Goal: Task Accomplishment & Management: Use online tool/utility

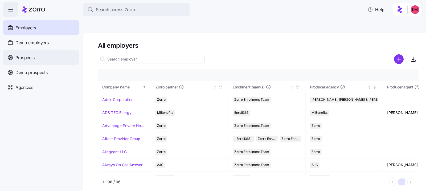
click at [50, 55] on div "Prospects" at bounding box center [41, 57] width 76 height 15
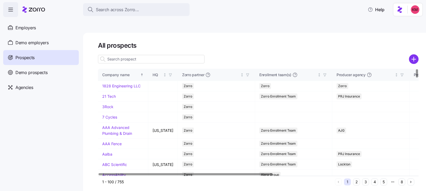
click at [129, 55] on input at bounding box center [151, 59] width 107 height 9
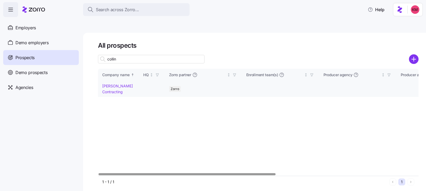
type input "collin"
click at [114, 84] on link "Collins Contracting" at bounding box center [117, 89] width 31 height 10
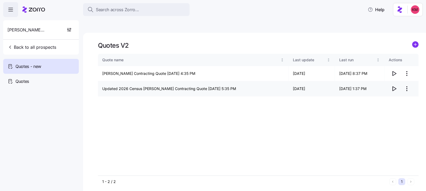
click at [395, 84] on span "button" at bounding box center [394, 89] width 10 height 10
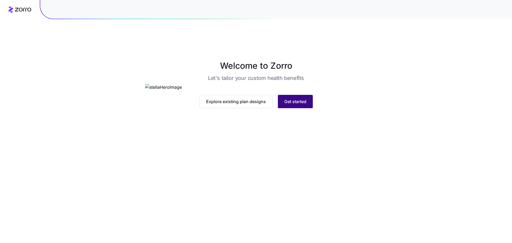
click at [299, 200] on main "Welcome to Zorro Let's tailor your custom health benefits Explore existing plan…" at bounding box center [256, 134] width 512 height 243
click at [295, 108] on button "Get started" at bounding box center [295, 101] width 35 height 13
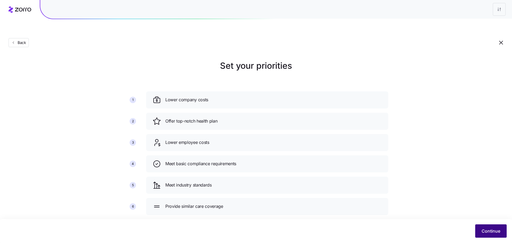
click at [487, 227] on button "Continue" at bounding box center [490, 230] width 31 height 13
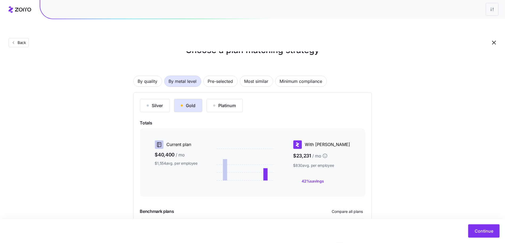
scroll to position [20, 0]
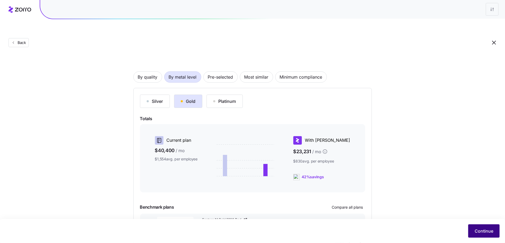
click at [480, 229] on span "Continue" at bounding box center [484, 231] width 19 height 6
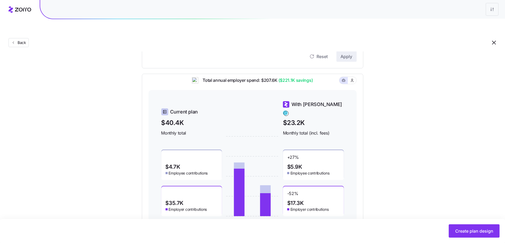
scroll to position [255, 0]
click at [459, 229] on button "Create plan design" at bounding box center [474, 230] width 51 height 13
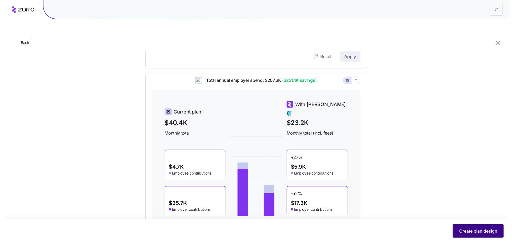
scroll to position [0, 0]
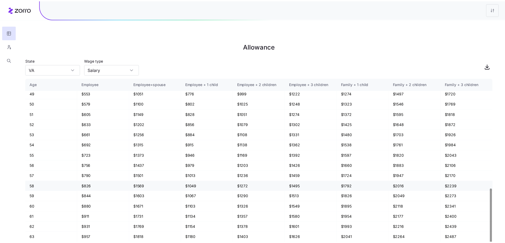
scroll to position [322, 0]
click at [489, 11] on div at bounding box center [275, 9] width 471 height 19
click at [499, 11] on html "Allowance State VA Wage type Salary Age Employee Employee+spouse Employee + 1 c…" at bounding box center [256, 148] width 512 height 297
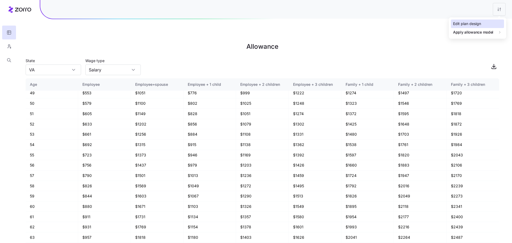
click at [481, 24] on div "Edit plan design" at bounding box center [477, 23] width 53 height 9
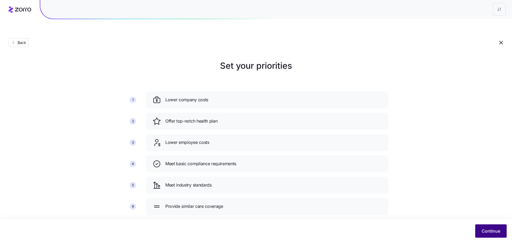
click at [485, 229] on span "Continue" at bounding box center [490, 231] width 19 height 6
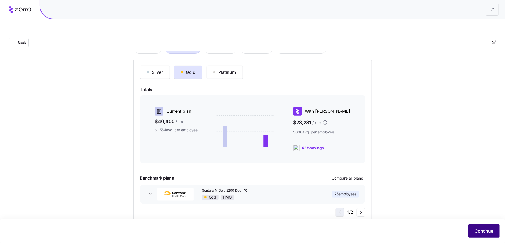
scroll to position [49, 0]
click at [484, 229] on span "Continue" at bounding box center [484, 231] width 19 height 6
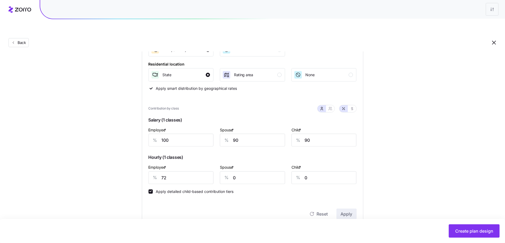
scroll to position [99, 0]
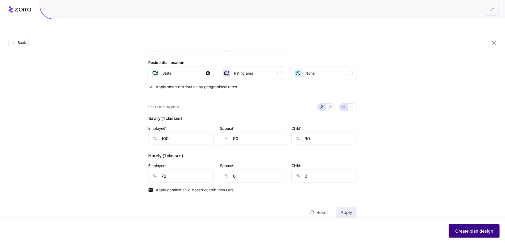
click at [476, 229] on button "Create plan design" at bounding box center [474, 230] width 51 height 13
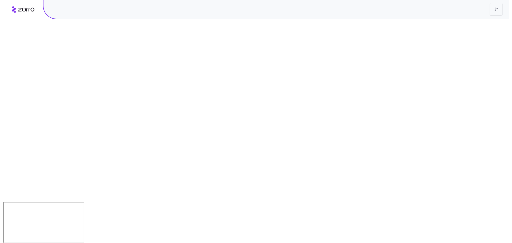
scroll to position [0, 0]
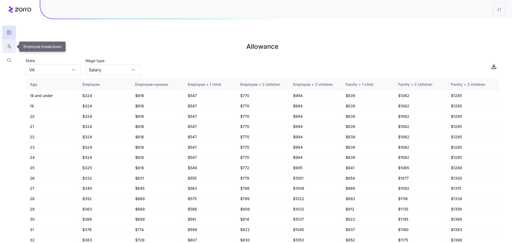
click at [5, 48] on button "button" at bounding box center [9, 46] width 14 height 14
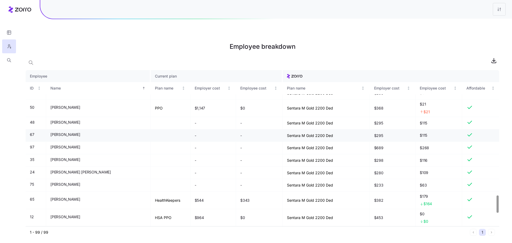
scroll to position [1114, 0]
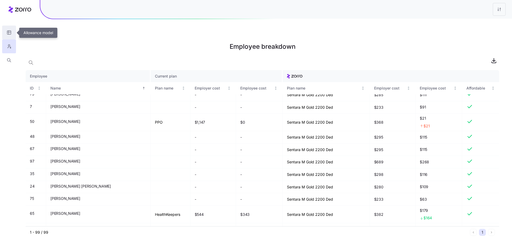
click at [7, 29] on button "button" at bounding box center [9, 33] width 14 height 14
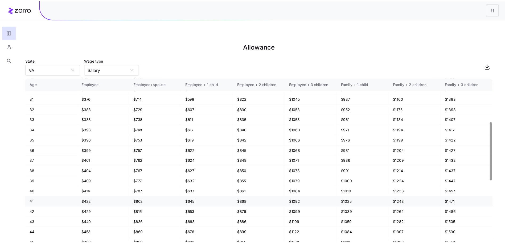
scroll to position [139, 0]
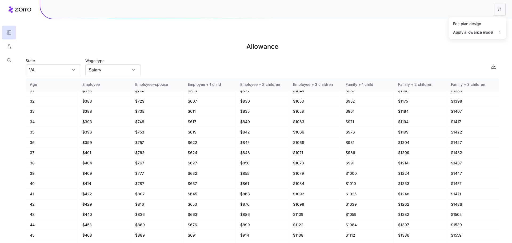
click at [495, 9] on html "Allowance State VA Wage type Salary Age Employee Employee+spouse Employee + 1 c…" at bounding box center [256, 148] width 512 height 297
click at [499, 22] on div "Edit plan design" at bounding box center [477, 23] width 53 height 9
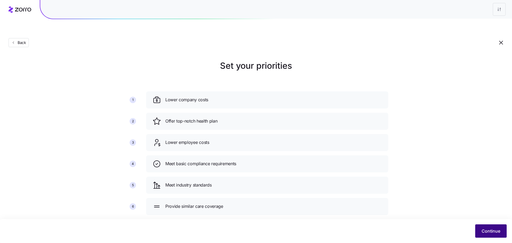
click at [479, 229] on button "Continue" at bounding box center [490, 230] width 31 height 13
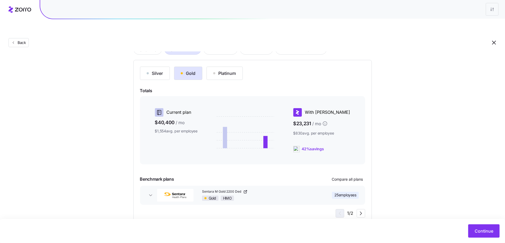
scroll to position [49, 0]
click at [488, 229] on span "Continue" at bounding box center [484, 231] width 19 height 6
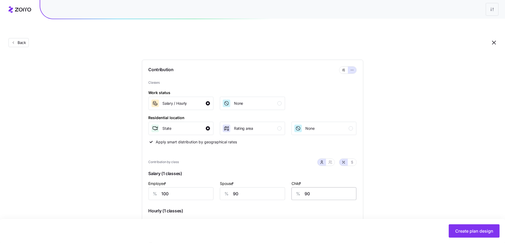
scroll to position [51, 0]
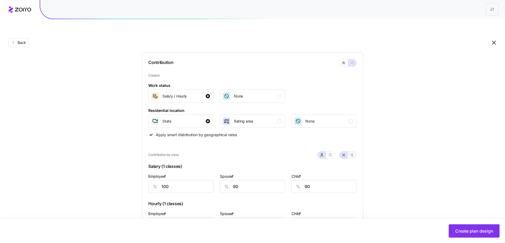
click at [352, 153] on icon "button" at bounding box center [352, 155] width 4 height 4
type input "601"
type input "541"
type input "223"
type input "433"
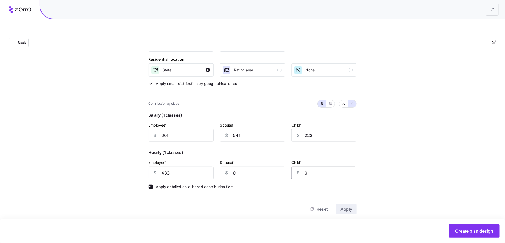
scroll to position [105, 0]
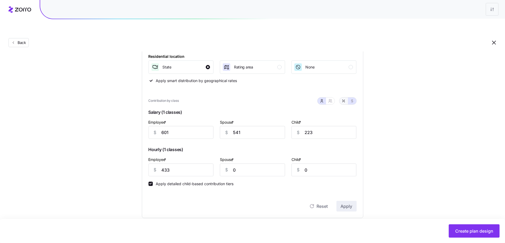
click at [345, 98] on button "button" at bounding box center [344, 101] width 9 height 7
type input "100"
type input "90"
type input "72"
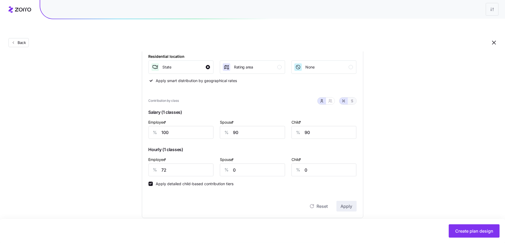
click at [354, 99] on span "button" at bounding box center [352, 101] width 4 height 4
type input "601"
type input "541"
type input "223"
type input "433"
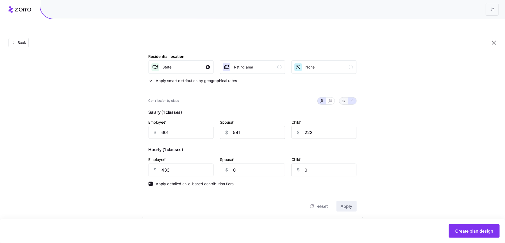
click at [342, 98] on button "button" at bounding box center [344, 101] width 9 height 7
type input "100"
type input "90"
type input "72"
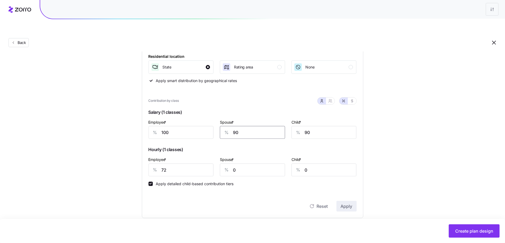
click at [238, 126] on input "90" at bounding box center [252, 132] width 65 height 13
type input "100"
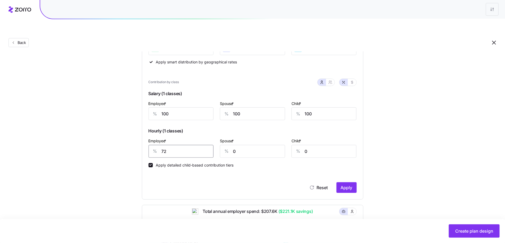
scroll to position [125, 0]
click at [251, 144] on input "0" at bounding box center [252, 150] width 65 height 13
type input "2"
type input "20"
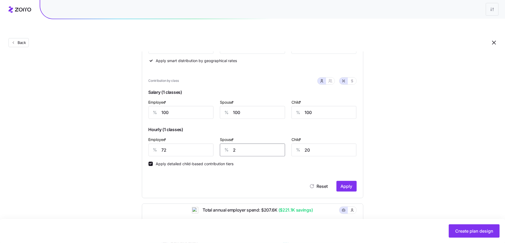
click at [271, 144] on input "2" at bounding box center [252, 150] width 65 height 13
type input "20"
click at [431, 149] on div "Set your contribution Compliant Industry Generous Current Contribution Classes …" at bounding box center [252, 147] width 505 height 426
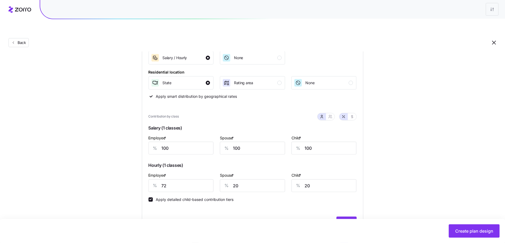
scroll to position [89, 0]
click at [170, 180] on input "72" at bounding box center [181, 186] width 65 height 13
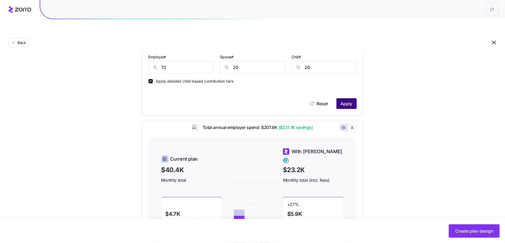
click at [350, 100] on span "Apply" at bounding box center [347, 103] width 12 height 6
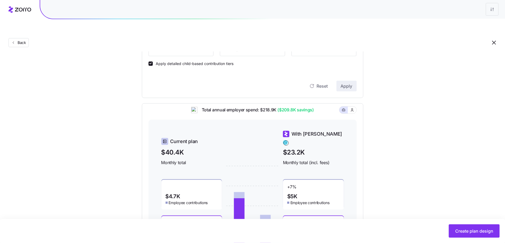
scroll to position [203, 0]
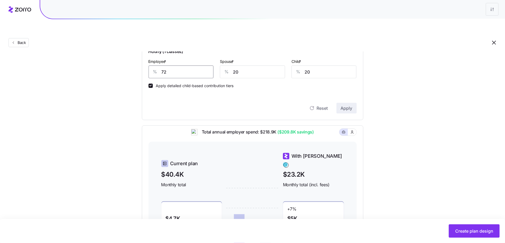
drag, startPoint x: 171, startPoint y: 62, endPoint x: 165, endPoint y: 60, distance: 6.9
click at [165, 66] on input "72" at bounding box center [181, 72] width 65 height 13
type input "73"
click at [339, 103] on button "Apply" at bounding box center [347, 108] width 20 height 11
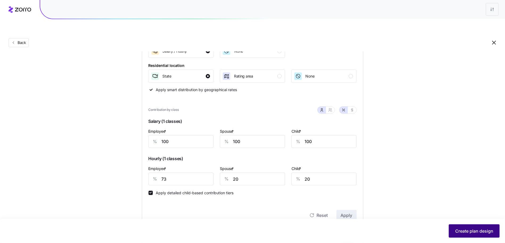
scroll to position [102, 0]
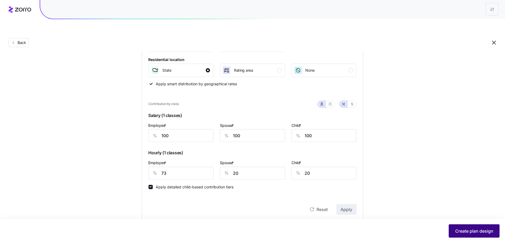
click at [470, 229] on span "Create plan design" at bounding box center [475, 231] width 38 height 6
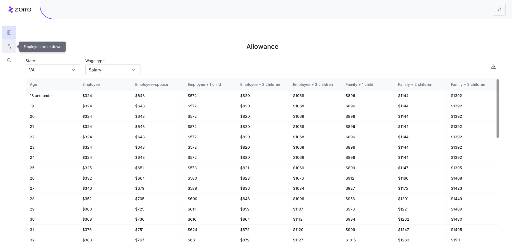
click at [10, 48] on icon "button" at bounding box center [9, 46] width 5 height 5
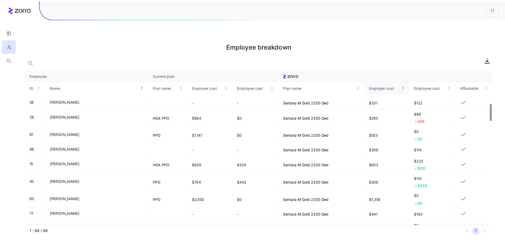
scroll to position [83, 0]
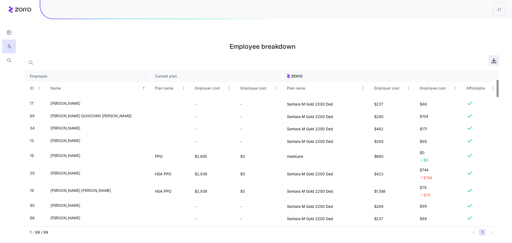
click at [495, 57] on icon "button" at bounding box center [493, 60] width 6 height 6
click at [11, 32] on icon "button" at bounding box center [9, 32] width 5 height 5
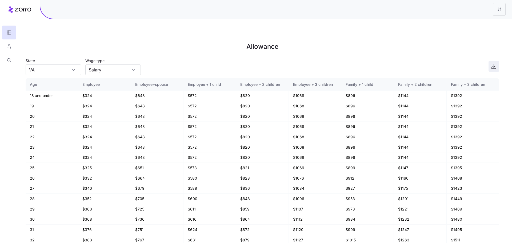
click at [493, 64] on icon "button" at bounding box center [493, 65] width 0 height 3
click at [21, 11] on icon at bounding box center [23, 10] width 16 height 4
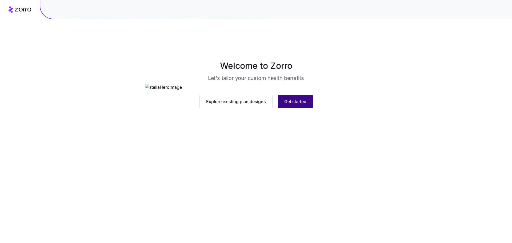
click at [304, 108] on button "Get started" at bounding box center [295, 101] width 35 height 13
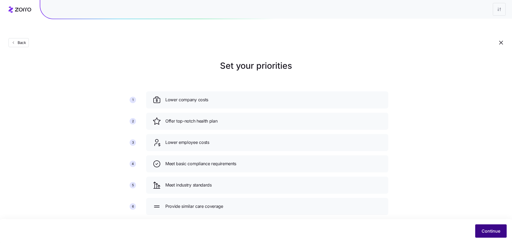
click at [495, 229] on span "Continue" at bounding box center [490, 231] width 19 height 6
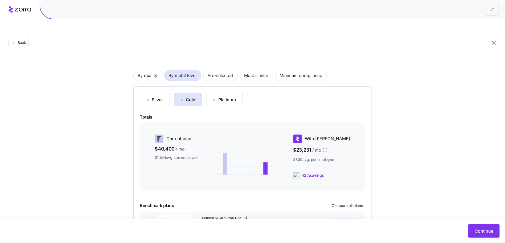
scroll to position [51, 0]
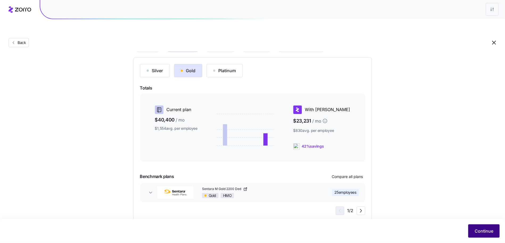
click at [482, 227] on button "Continue" at bounding box center [484, 230] width 31 height 13
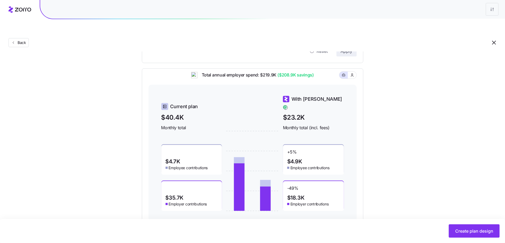
scroll to position [265, 0]
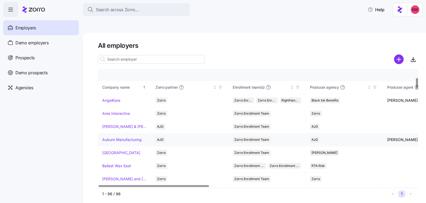
scroll to position [95, 0]
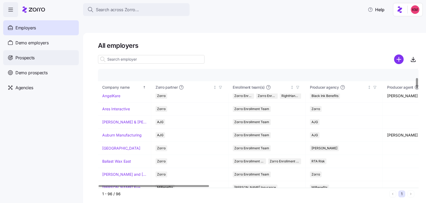
click at [36, 59] on div "Prospects" at bounding box center [41, 57] width 76 height 15
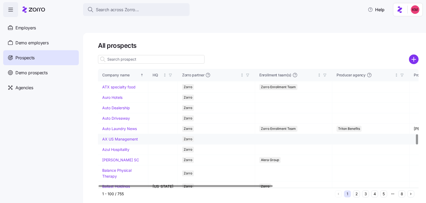
scroll to position [857, 0]
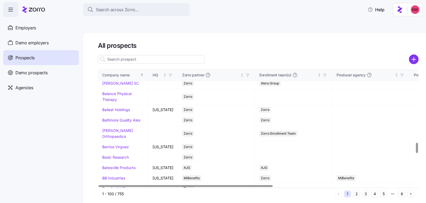
click at [119, 75] on link "Azul Hospitality" at bounding box center [115, 72] width 27 height 5
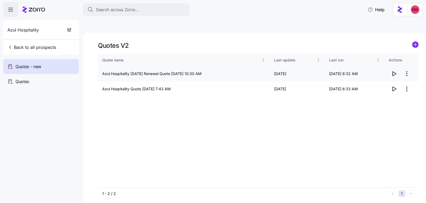
click at [395, 70] on icon "button" at bounding box center [394, 73] width 6 height 6
click at [37, 50] on button "Back to all prospects" at bounding box center [31, 47] width 53 height 11
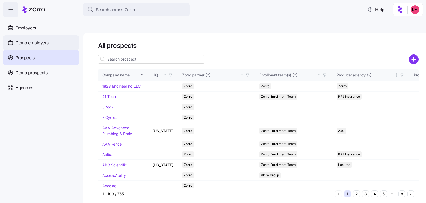
click at [44, 44] on span "Demo employers" at bounding box center [31, 42] width 33 height 7
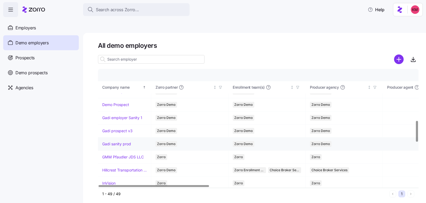
scroll to position [307, 0]
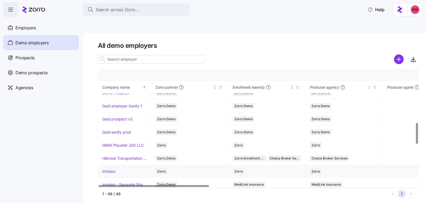
click at [108, 168] on link "InVision" at bounding box center [108, 170] width 13 height 5
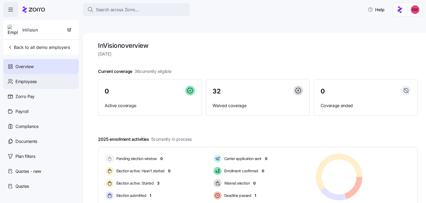
click at [44, 83] on div "Employees" at bounding box center [41, 81] width 76 height 15
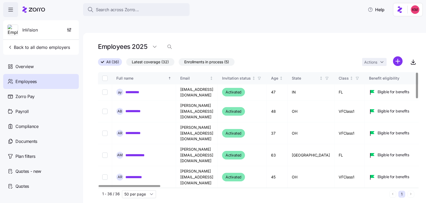
click at [211, 58] on span "Enrollments in process (5)" at bounding box center [206, 61] width 45 height 7
click at [179, 63] on input "Enrollments in process (5)" at bounding box center [179, 63] width 0 height 0
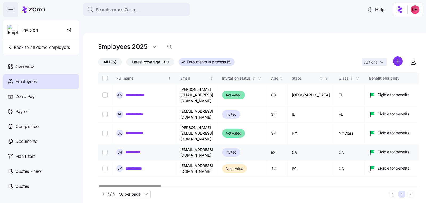
click at [139, 149] on link "**********" at bounding box center [136, 151] width 20 height 5
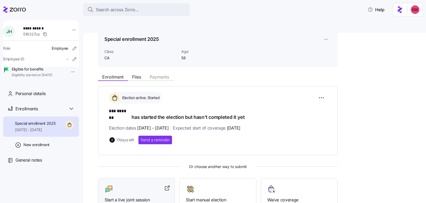
scroll to position [75, 0]
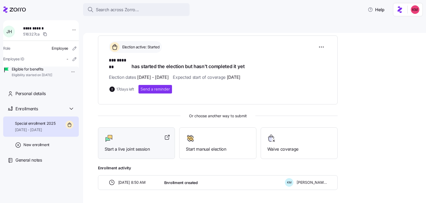
click at [130, 134] on div at bounding box center [137, 138] width 64 height 9
click at [145, 127] on div "Start a live joint session" at bounding box center [136, 143] width 77 height 32
click at [20, 7] on icon at bounding box center [14, 9] width 23 height 6
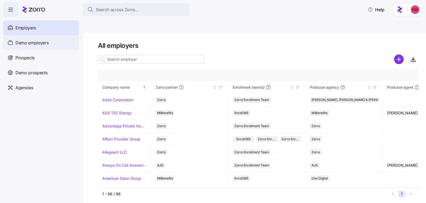
click at [39, 41] on span "Demo employers" at bounding box center [31, 42] width 33 height 7
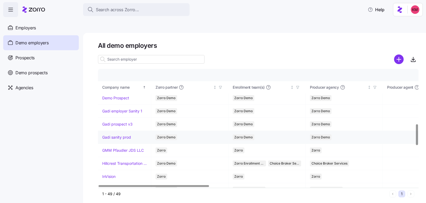
scroll to position [355, 0]
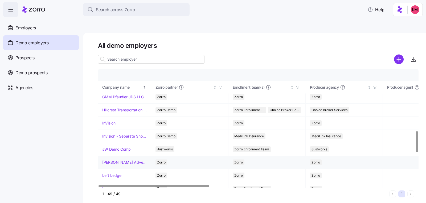
click at [124, 159] on link "Kurian's Advertising" at bounding box center [124, 161] width 44 height 5
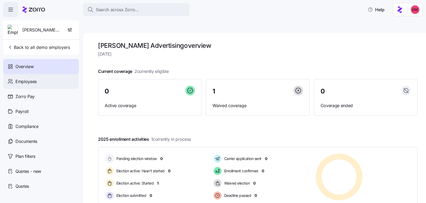
click at [35, 79] on span "Employees" at bounding box center [25, 81] width 21 height 7
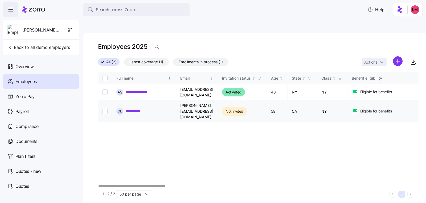
click at [137, 108] on link "**********" at bounding box center [137, 110] width 22 height 5
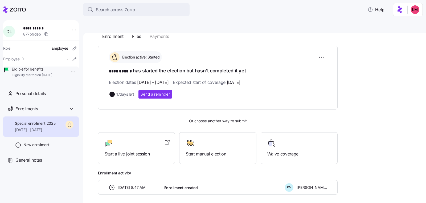
scroll to position [75, 0]
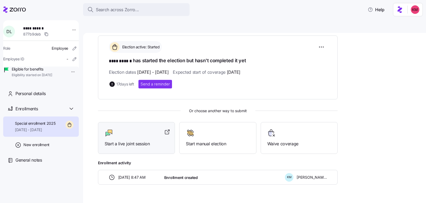
click at [131, 140] on span "Start a live joint session" at bounding box center [137, 143] width 64 height 7
click at [119, 128] on div at bounding box center [137, 132] width 64 height 9
click at [72, 59] on icon "button" at bounding box center [74, 58] width 5 height 5
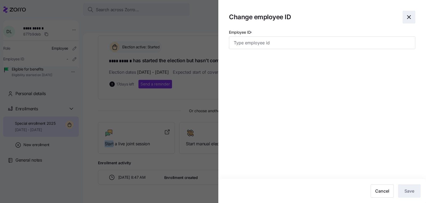
click at [410, 20] on icon "button" at bounding box center [409, 17] width 6 height 6
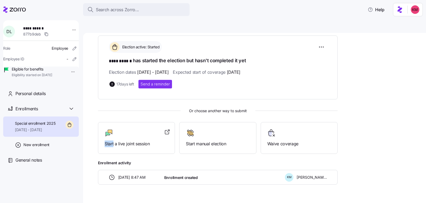
click at [69, 71] on html "**********" at bounding box center [213, 126] width 426 height 253
click at [68, 82] on div "Terminate employee" at bounding box center [91, 83] width 49 height 9
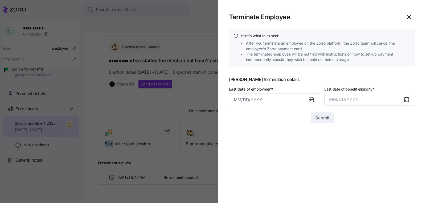
click at [68, 82] on div at bounding box center [213, 101] width 426 height 203
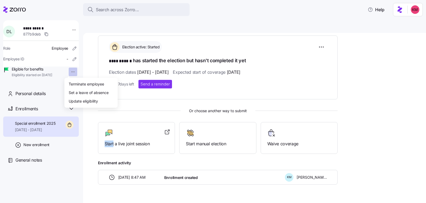
click at [66, 73] on html "**********" at bounding box center [213, 126] width 426 height 253
click at [79, 101] on div "Update eligibility" at bounding box center [83, 101] width 29 height 6
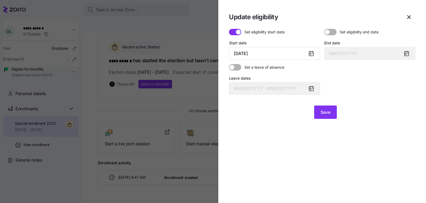
click at [309, 58] on div at bounding box center [313, 53] width 13 height 12
click at [408, 16] on icon "button" at bounding box center [409, 16] width 3 height 3
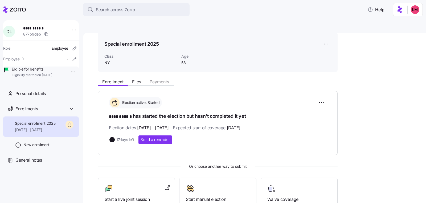
scroll to position [57, 0]
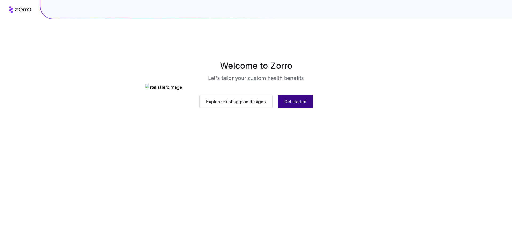
click at [293, 105] on span "Get started" at bounding box center [295, 101] width 22 height 6
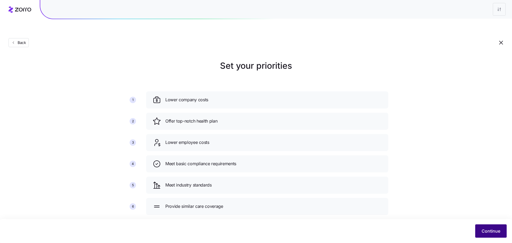
click at [489, 231] on span "Continue" at bounding box center [490, 231] width 19 height 6
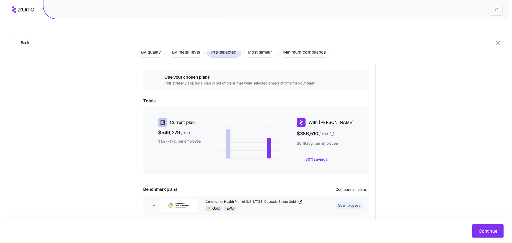
scroll to position [58, 0]
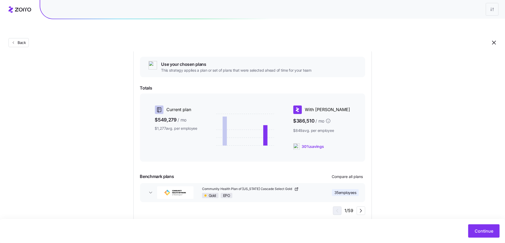
click at [349, 183] on button "Community Health Plan of Washington Cascade Select Gold Gold EPO 35 employees" at bounding box center [252, 192] width 225 height 19
click at [344, 174] on span "Compare all plans" at bounding box center [347, 176] width 31 height 5
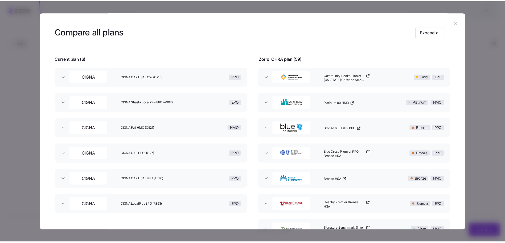
scroll to position [29, 0]
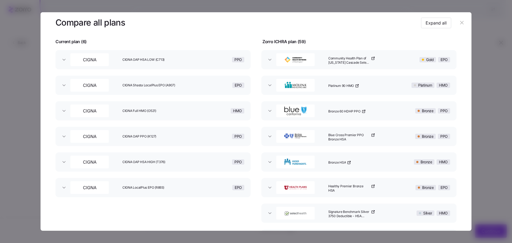
click at [461, 23] on icon "button" at bounding box center [462, 23] width 6 height 6
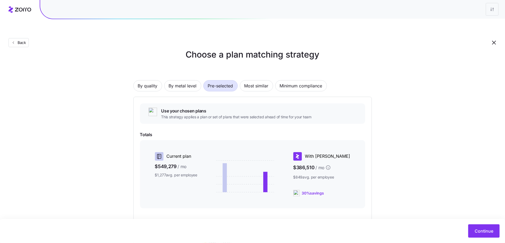
scroll to position [0, 0]
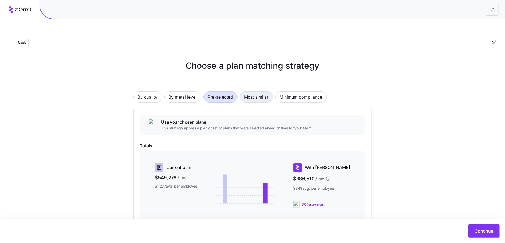
click at [247, 92] on span "Most similar" at bounding box center [257, 97] width 24 height 11
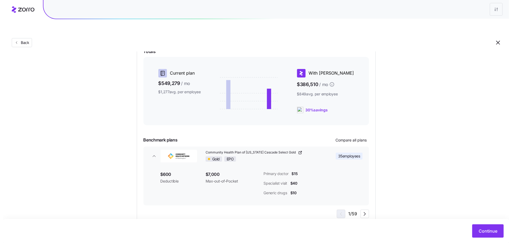
scroll to position [98, 0]
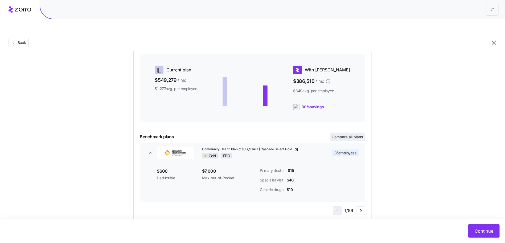
click at [351, 134] on span "Compare all plans" at bounding box center [347, 136] width 31 height 5
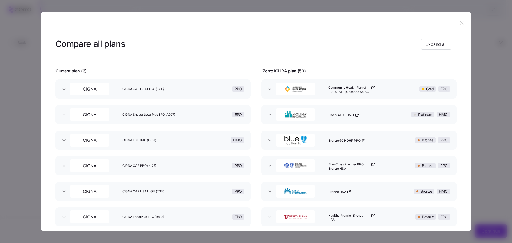
click at [460, 23] on icon "button" at bounding box center [461, 22] width 3 height 3
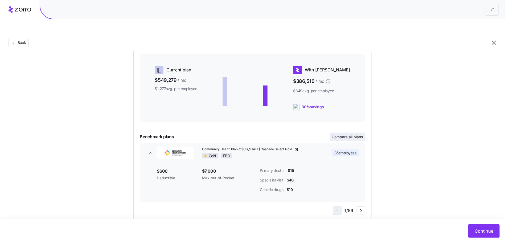
click at [354, 134] on span "Compare all plans" at bounding box center [347, 136] width 31 height 5
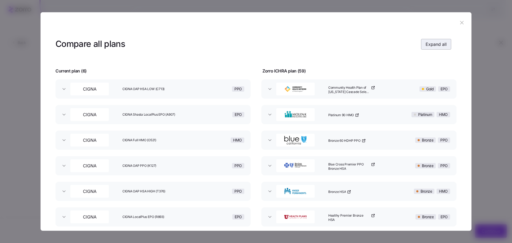
click at [441, 41] on span "Expand all" at bounding box center [435, 44] width 21 height 6
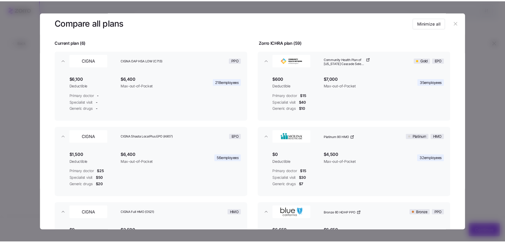
scroll to position [25, 0]
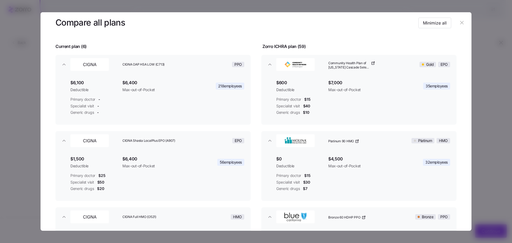
click at [459, 25] on icon "button" at bounding box center [462, 23] width 6 height 6
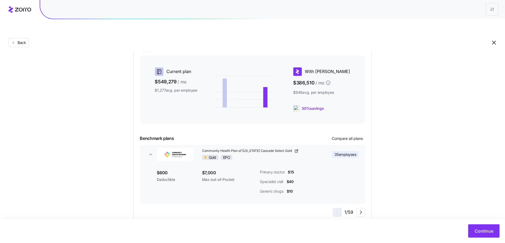
scroll to position [96, 0]
click at [480, 231] on span "Continue" at bounding box center [484, 231] width 19 height 6
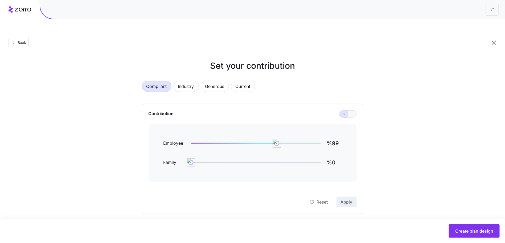
click at [353, 111] on icon "button" at bounding box center [353, 114] width 4 height 6
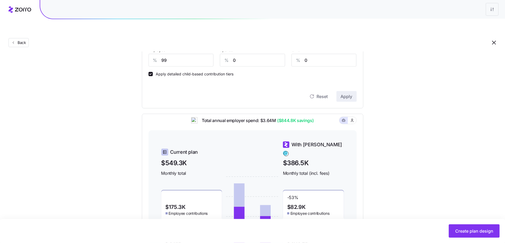
scroll to position [81, 0]
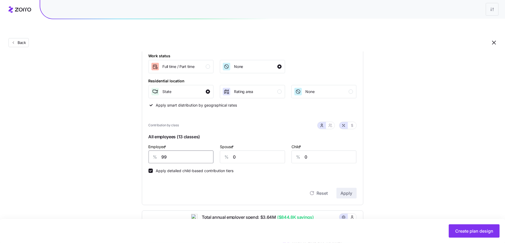
click at [188, 151] on input "99" at bounding box center [181, 157] width 65 height 13
type input "80"
type input "30"
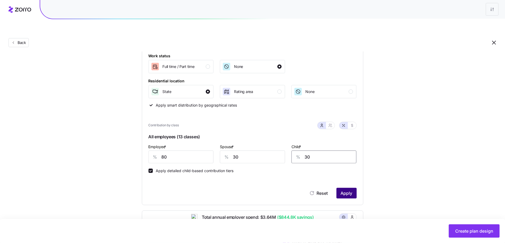
type input "30"
click at [342, 188] on button "Apply" at bounding box center [347, 193] width 20 height 11
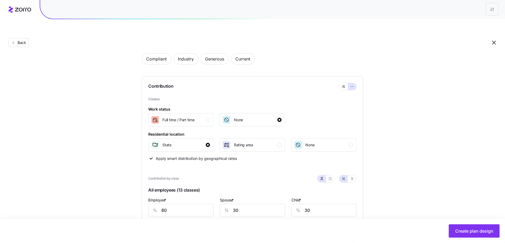
scroll to position [26, 0]
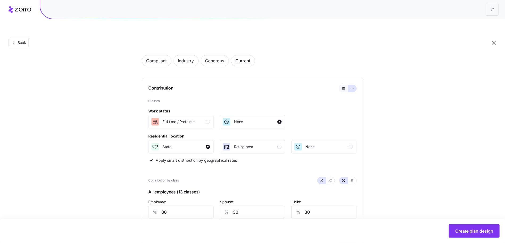
click at [348, 85] on button "button" at bounding box center [344, 88] width 9 height 7
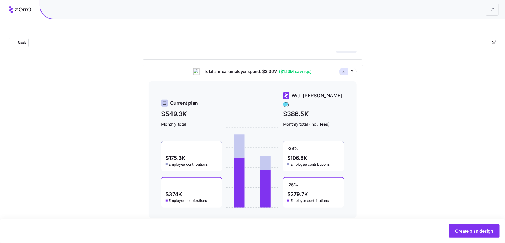
scroll to position [154, 0]
click at [464, 231] on span "Create plan design" at bounding box center [475, 231] width 38 height 6
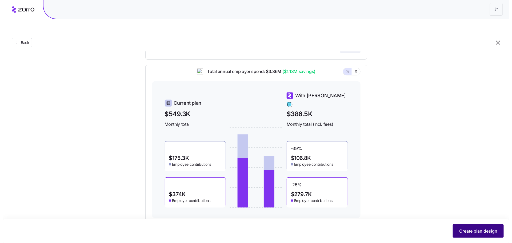
scroll to position [0, 0]
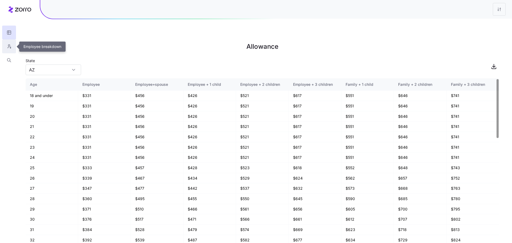
click at [9, 48] on icon "button" at bounding box center [9, 46] width 5 height 5
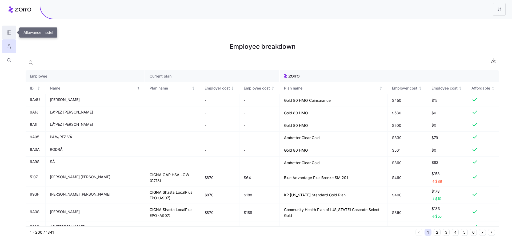
click at [11, 33] on icon "button" at bounding box center [9, 32] width 5 height 5
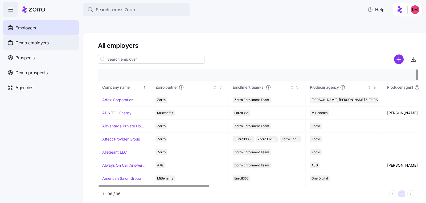
click at [34, 45] on span "Demo employers" at bounding box center [31, 42] width 33 height 7
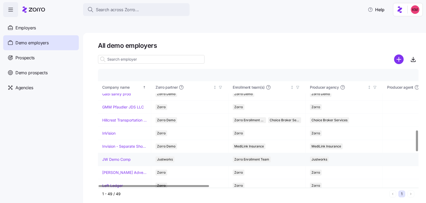
scroll to position [351, 0]
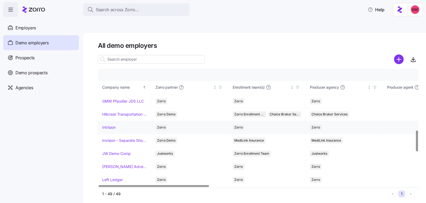
click at [107, 124] on link "InVision" at bounding box center [108, 126] width 13 height 5
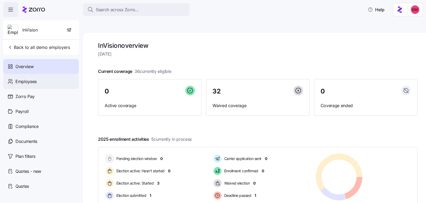
click at [34, 83] on span "Employees" at bounding box center [25, 81] width 21 height 7
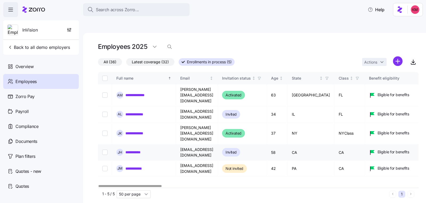
click at [139, 149] on link "**********" at bounding box center [136, 151] width 20 height 5
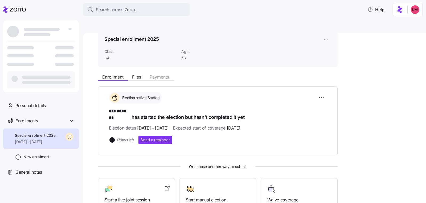
scroll to position [75, 0]
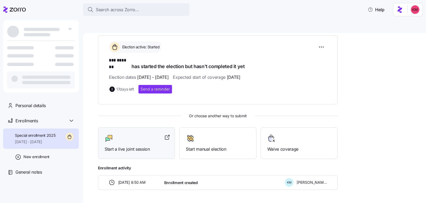
click at [135, 134] on div "Start a live joint session" at bounding box center [137, 143] width 64 height 18
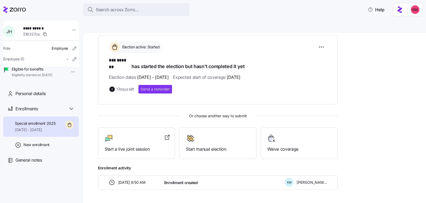
click at [7, 9] on icon at bounding box center [14, 9] width 23 height 6
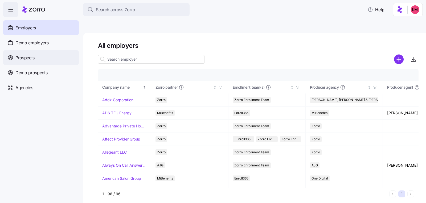
click at [27, 55] on span "Prospects" at bounding box center [24, 57] width 19 height 7
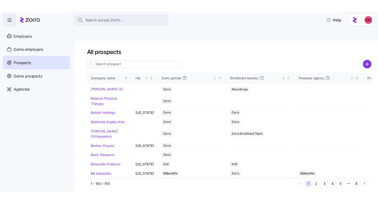
scroll to position [870, 0]
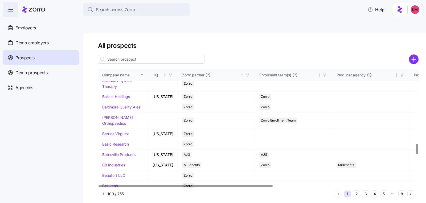
drag, startPoint x: 112, startPoint y: 131, endPoint x: 108, endPoint y: 116, distance: 15.3
click at [112, 62] on link "Azul Hospitality" at bounding box center [115, 59] width 27 height 5
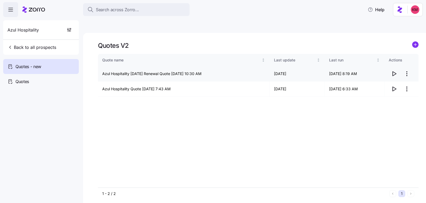
click at [396, 70] on icon "button" at bounding box center [394, 73] width 6 height 6
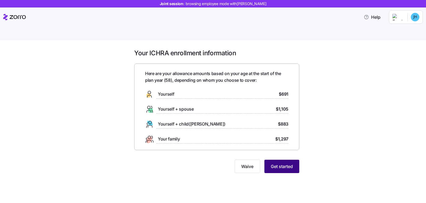
click at [298, 159] on button "Get started" at bounding box center [282, 165] width 35 height 13
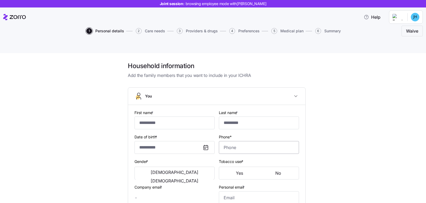
type input "***"
type input "*******"
type input "jimmyhal@aol.com"
type input "**********"
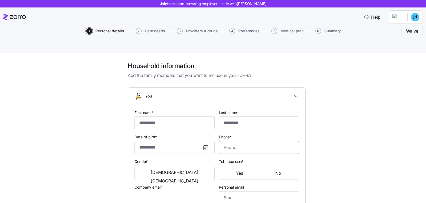
checkbox input "true"
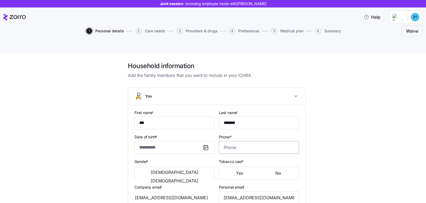
type input "**********"
type input "(234) 567-8999"
type input "[DEMOGRAPHIC_DATA] citizen"
type input "Single"
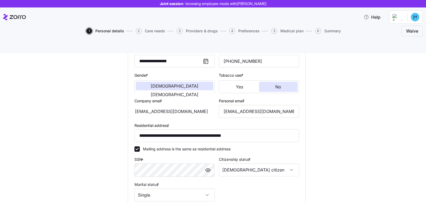
scroll to position [148, 0]
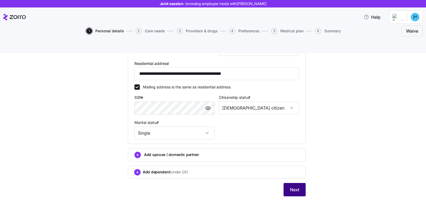
click at [290, 186] on span "Next" at bounding box center [294, 189] width 9 height 6
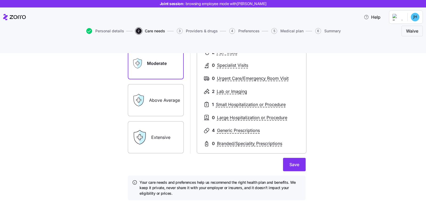
scroll to position [84, 0]
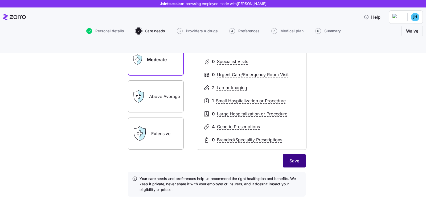
click at [297, 154] on button "Save" at bounding box center [294, 160] width 23 height 13
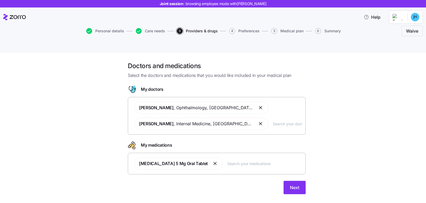
click at [258, 120] on button "button" at bounding box center [261, 123] width 6 height 6
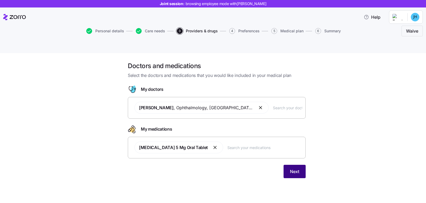
click at [288, 164] on button "Next" at bounding box center [295, 170] width 22 height 13
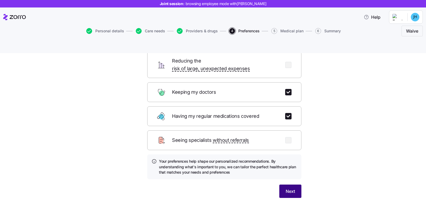
click at [293, 184] on button "Next" at bounding box center [291, 190] width 22 height 13
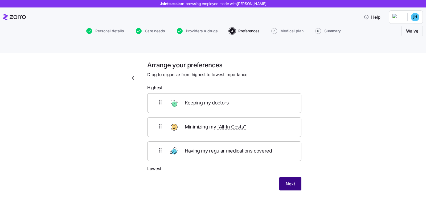
click at [290, 180] on span "Next" at bounding box center [290, 183] width 9 height 6
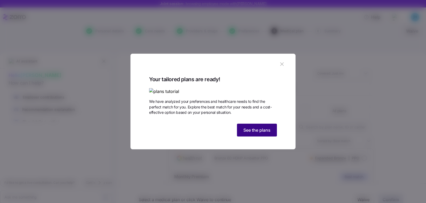
click at [265, 136] on button "See the plans" at bounding box center [257, 129] width 40 height 13
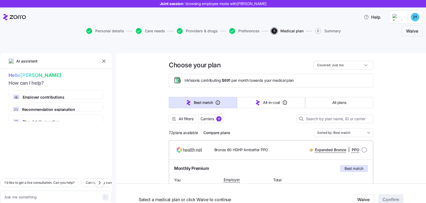
scroll to position [2, 0]
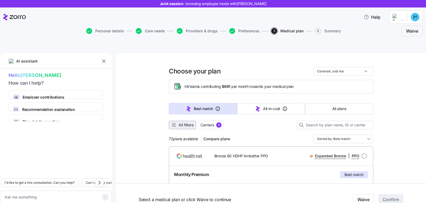
click at [182, 122] on span "All filters" at bounding box center [186, 124] width 15 height 5
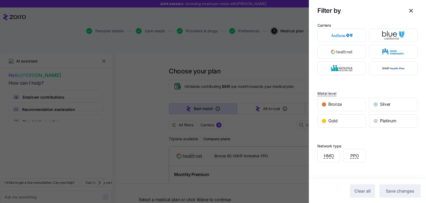
scroll to position [0, 0]
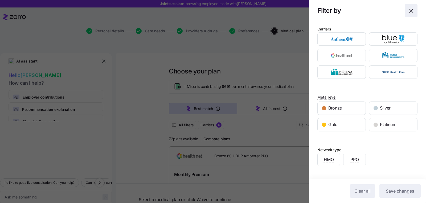
click at [407, 6] on span "button" at bounding box center [411, 11] width 12 height 12
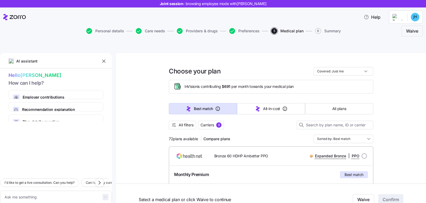
click at [21, 10] on div at bounding box center [14, 17] width 23 height 15
click at [16, 14] on div at bounding box center [14, 17] width 23 height 15
click at [10, 13] on div at bounding box center [14, 17] width 23 height 15
click at [7, 17] on icon at bounding box center [14, 17] width 23 height 6
type textarea "x"
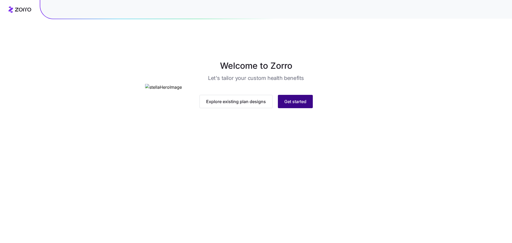
click at [288, 105] on span "Get started" at bounding box center [295, 101] width 22 height 6
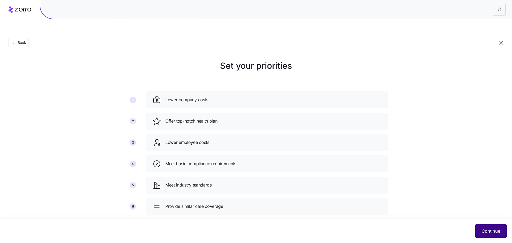
click at [483, 235] on button "Continue" at bounding box center [490, 230] width 31 height 13
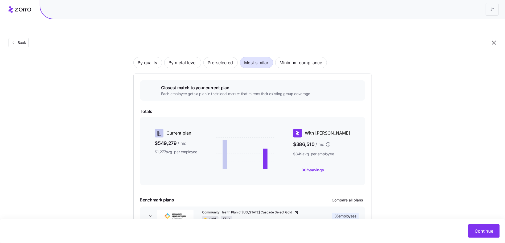
scroll to position [58, 0]
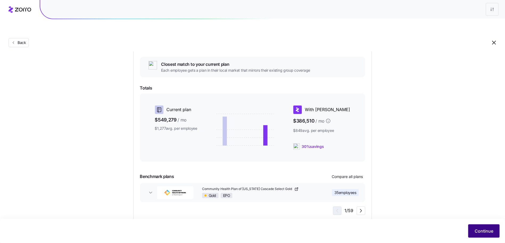
click at [480, 230] on span "Continue" at bounding box center [484, 231] width 19 height 6
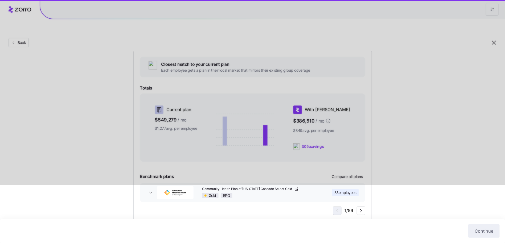
click at [62, 51] on div at bounding box center [252, 63] width 505 height 243
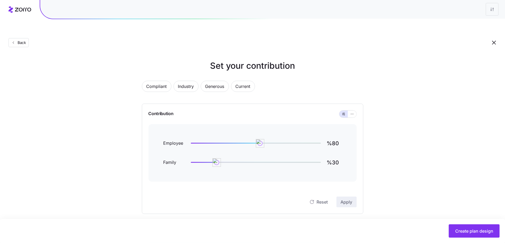
click at [28, 16] on div at bounding box center [252, 9] width 505 height 19
click at [23, 9] on icon at bounding box center [23, 10] width 16 height 4
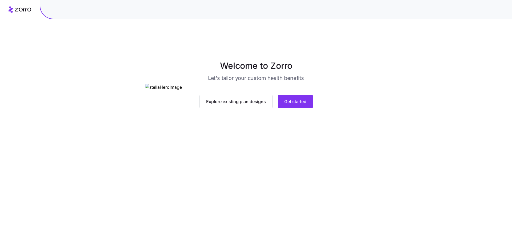
click at [303, 198] on main "Welcome to Zorro Let's tailor your custom health benefits Explore existing plan…" at bounding box center [256, 134] width 512 height 243
click at [302, 108] on button "Get started" at bounding box center [295, 101] width 35 height 13
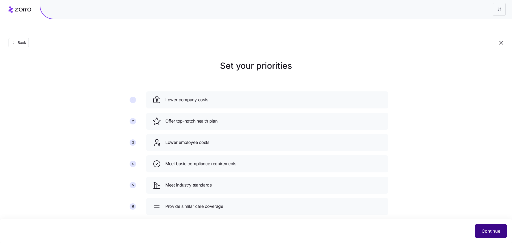
click at [495, 229] on span "Continue" at bounding box center [490, 231] width 19 height 6
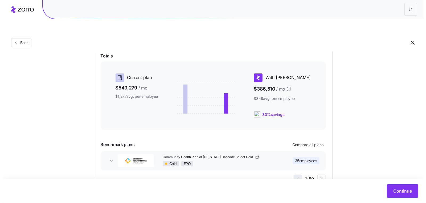
scroll to position [96, 0]
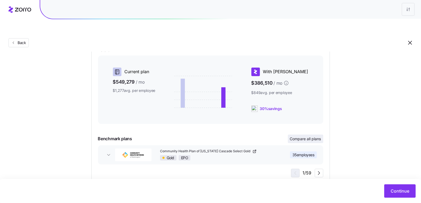
click at [302, 136] on span "Compare all plans" at bounding box center [305, 138] width 31 height 5
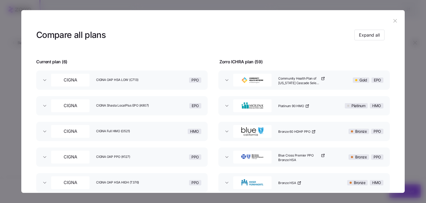
scroll to position [7, 0]
click at [377, 37] on span "Expand all" at bounding box center [369, 34] width 21 height 6
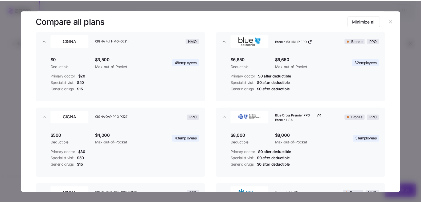
scroll to position [114, 0]
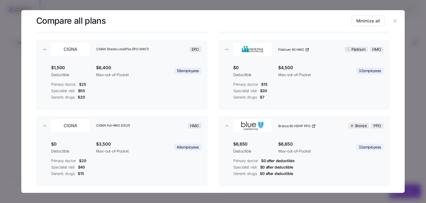
click at [393, 22] on icon "button" at bounding box center [395, 21] width 6 height 6
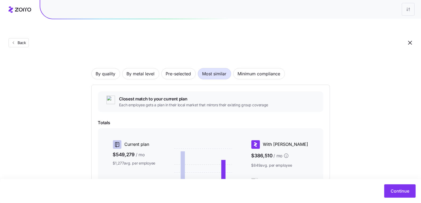
scroll to position [23, 0]
click at [140, 68] on span "By metal level" at bounding box center [141, 73] width 28 height 11
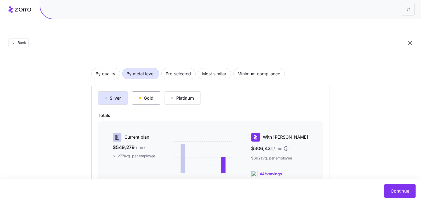
click at [147, 95] on div "Gold" at bounding box center [146, 98] width 15 height 6
click at [184, 95] on div "Platinum" at bounding box center [182, 98] width 23 height 6
click at [141, 95] on div "Gold" at bounding box center [146, 98] width 15 height 6
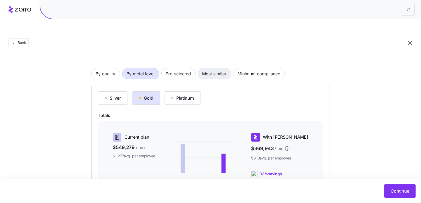
click at [221, 68] on span "Most similar" at bounding box center [215, 73] width 24 height 11
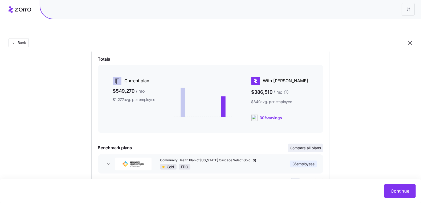
scroll to position [98, 0]
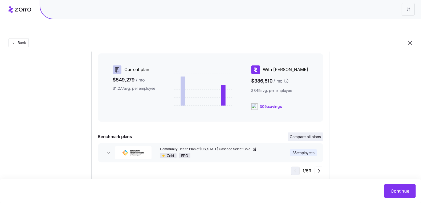
click at [305, 134] on span "Compare all plans" at bounding box center [305, 136] width 31 height 5
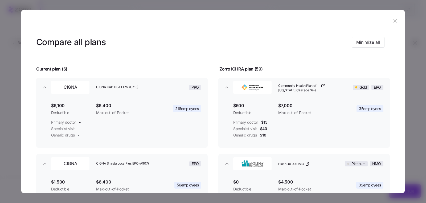
click at [392, 21] on icon "button" at bounding box center [395, 21] width 6 height 6
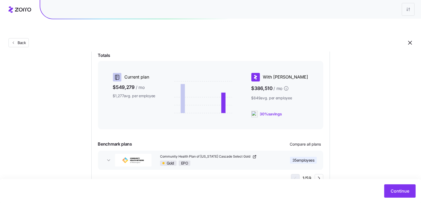
scroll to position [90, 0]
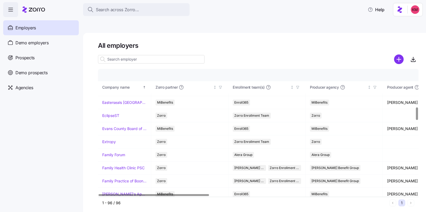
scroll to position [262, 0]
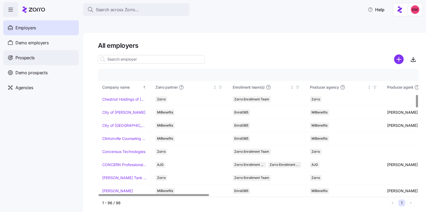
click at [39, 56] on div "Prospects" at bounding box center [41, 57] width 76 height 15
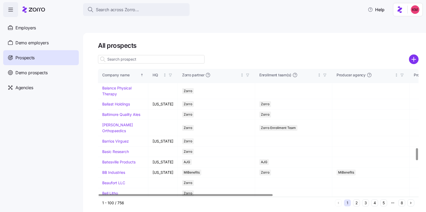
scroll to position [875, 0]
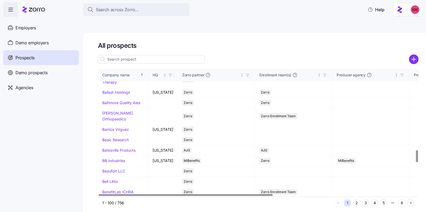
drag, startPoint x: 112, startPoint y: 128, endPoint x: 94, endPoint y: 1, distance: 128.3
click at [112, 58] on link "Azul Hospitality" at bounding box center [115, 55] width 27 height 5
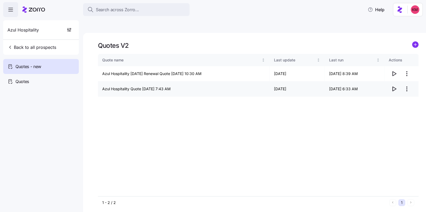
click at [396, 86] on icon "button" at bounding box center [394, 89] width 6 height 6
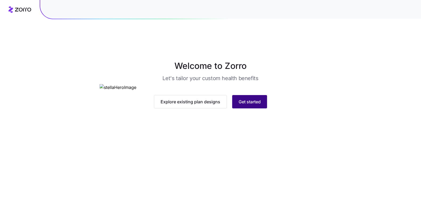
click at [259, 108] on button "Get started" at bounding box center [249, 101] width 35 height 13
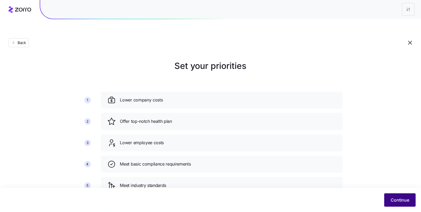
click at [399, 201] on span "Continue" at bounding box center [400, 199] width 19 height 6
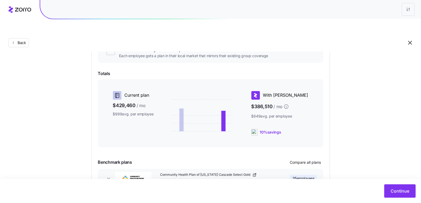
scroll to position [74, 0]
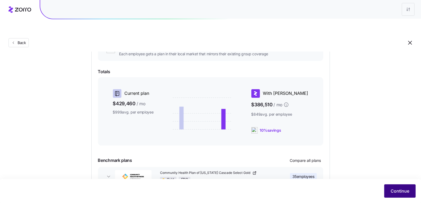
click at [400, 189] on span "Continue" at bounding box center [400, 190] width 19 height 6
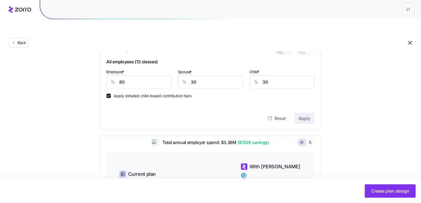
scroll to position [156, 0]
click at [195, 75] on input "30" at bounding box center [210, 81] width 65 height 13
type input "0"
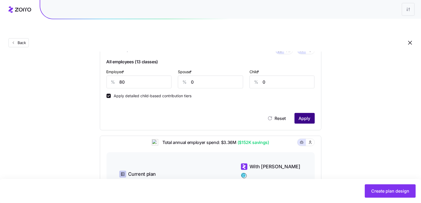
click at [304, 115] on span "Apply" at bounding box center [305, 118] width 12 height 6
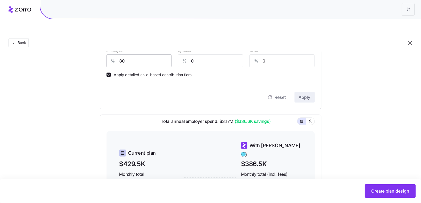
scroll to position [177, 0]
click at [130, 55] on input "80" at bounding box center [139, 61] width 65 height 13
type input "75"
click at [300, 94] on span "Apply" at bounding box center [305, 97] width 12 height 6
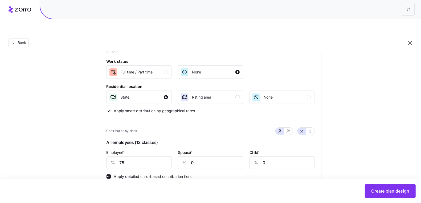
scroll to position [76, 0]
click at [166, 67] on div "Full time / Part time" at bounding box center [138, 71] width 59 height 9
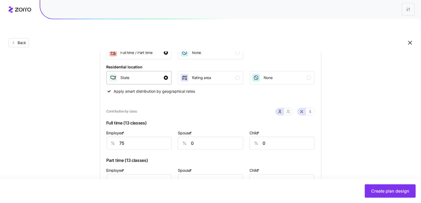
scroll to position [78, 0]
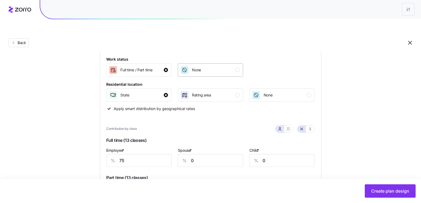
click at [231, 66] on div "None" at bounding box center [209, 70] width 59 height 9
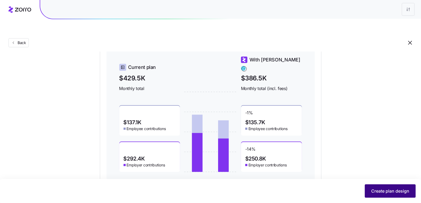
scroll to position [263, 0]
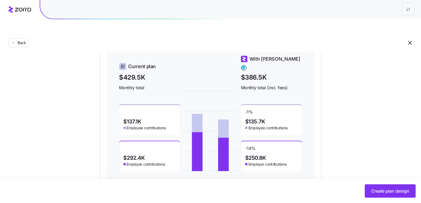
drag, startPoint x: 379, startPoint y: 189, endPoint x: 377, endPoint y: 142, distance: 46.7
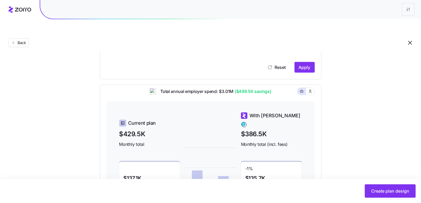
scroll to position [207, 0]
click at [385, 194] on button "Create plan design" at bounding box center [390, 190] width 51 height 13
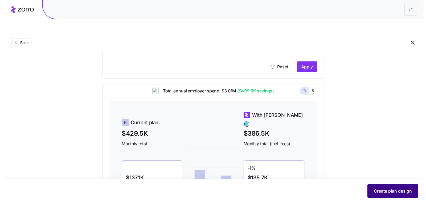
scroll to position [0, 0]
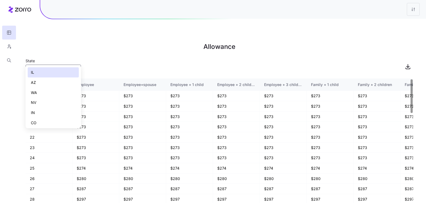
click at [76, 64] on div "IL" at bounding box center [53, 69] width 55 height 11
click at [60, 90] on div "WA" at bounding box center [53, 92] width 51 height 10
click at [71, 64] on input "WA" at bounding box center [53, 69] width 55 height 11
click at [55, 89] on div "MO" at bounding box center [53, 92] width 51 height 10
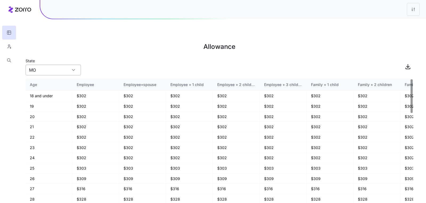
click at [60, 64] on input "MO" at bounding box center [53, 69] width 55 height 11
click at [50, 109] on div "CA" at bounding box center [53, 112] width 51 height 10
type input "CA"
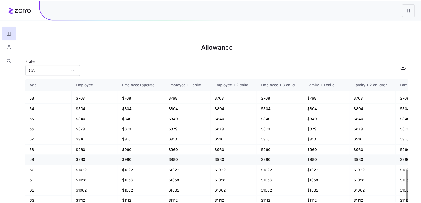
scroll to position [358, 0]
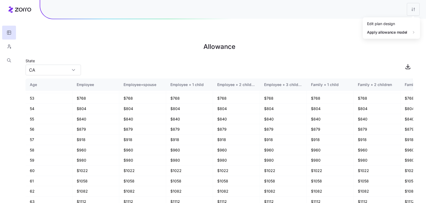
click at [288, 15] on html "Allowance State CA Age Employee Employee+spouse Employee + 1 child Employee + 2…" at bounding box center [213, 128] width 426 height 256
click at [294, 29] on html "Allowance State CA Age Employee Employee+spouse Employee + 1 child Employee + 2…" at bounding box center [213, 128] width 426 height 256
drag, startPoint x: 9, startPoint y: 48, endPoint x: 46, endPoint y: 37, distance: 38.3
click at [46, 37] on div "Allowance State CA Age Employee Employee+spouse Employee + 1 child Employee + 2…" at bounding box center [213, 114] width 426 height 203
click at [413, 14] on html "Allowance State CA Age Employee Employee+spouse Employee + 1 child Employee + 2…" at bounding box center [213, 128] width 426 height 256
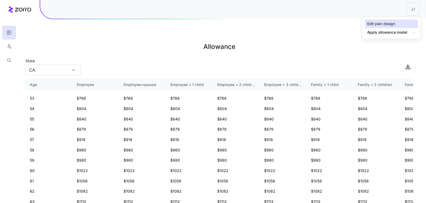
click at [395, 25] on div "Edit plan design" at bounding box center [381, 24] width 28 height 6
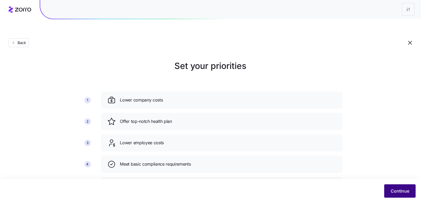
click at [404, 188] on span "Continue" at bounding box center [400, 190] width 19 height 6
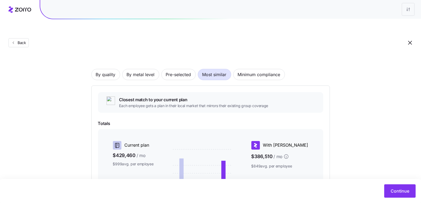
scroll to position [27, 0]
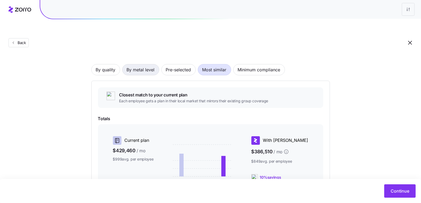
click at [135, 64] on span "By metal level" at bounding box center [141, 69] width 28 height 11
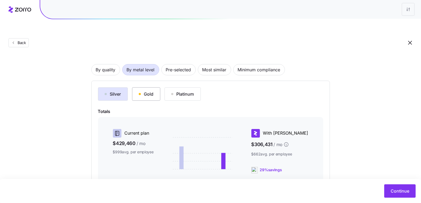
click at [150, 91] on div "Gold" at bounding box center [146, 94] width 15 height 6
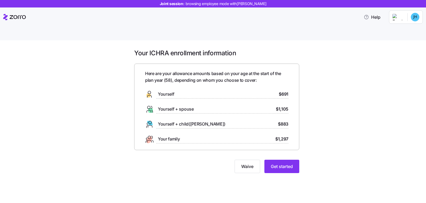
click at [341, 166] on div "Your ICHRA enrollment information Here are your allowance amounts based on your…" at bounding box center [213, 127] width 426 height 175
click at [290, 163] on span "Get started" at bounding box center [282, 166] width 22 height 6
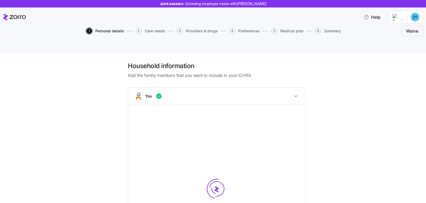
click at [324, 128] on div "Household information Add the family members that you want to include in your I…" at bounding box center [217, 207] width 404 height 290
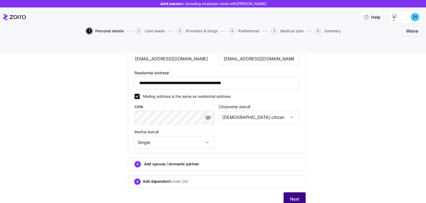
scroll to position [140, 0]
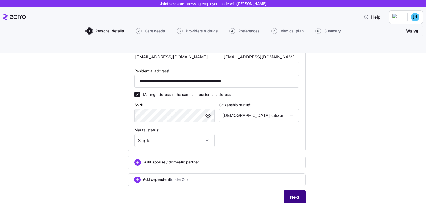
click at [291, 193] on span "Next" at bounding box center [294, 196] width 9 height 6
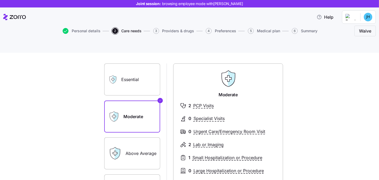
scroll to position [28, 0]
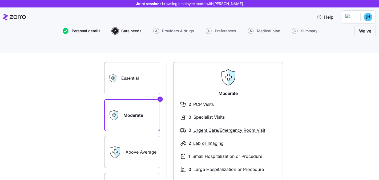
click at [89, 30] on span "Personal details" at bounding box center [86, 31] width 29 height 4
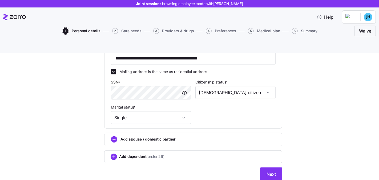
scroll to position [170, 0]
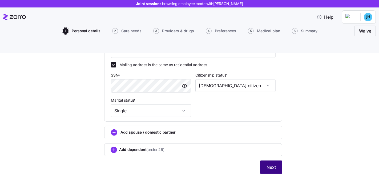
click at [266, 164] on span "Next" at bounding box center [270, 167] width 9 height 6
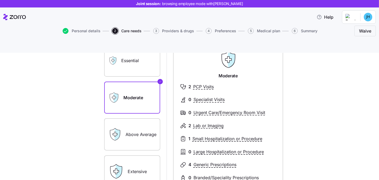
scroll to position [46, 0]
click at [146, 48] on label "Essential" at bounding box center [132, 61] width 56 height 32
click at [0, 0] on input "Essential" at bounding box center [0, 0] width 0 height 0
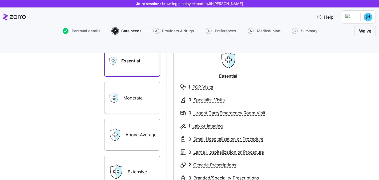
click at [134, 90] on label "Moderate" at bounding box center [132, 98] width 56 height 32
click at [0, 0] on input "Moderate" at bounding box center [0, 0] width 0 height 0
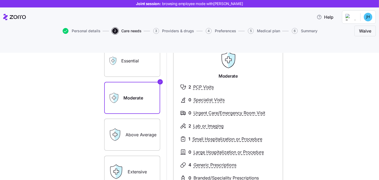
click at [135, 119] on label "Above Average" at bounding box center [132, 135] width 56 height 32
click at [0, 0] on input "Above Average" at bounding box center [0, 0] width 0 height 0
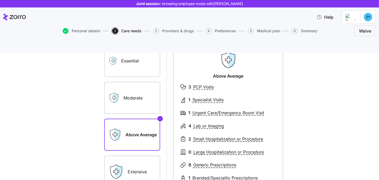
click at [136, 160] on label "Extensive" at bounding box center [132, 172] width 56 height 32
click at [0, 0] on input "Extensive" at bounding box center [0, 0] width 0 height 0
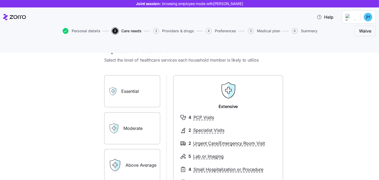
click at [135, 112] on label "Moderate" at bounding box center [132, 128] width 56 height 32
click at [0, 0] on input "Moderate" at bounding box center [0, 0] width 0 height 0
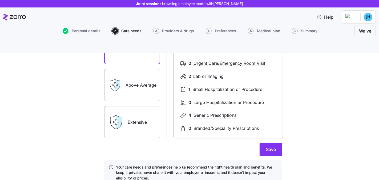
scroll to position [95, 0]
click at [268, 146] on span "Save" at bounding box center [271, 149] width 10 height 6
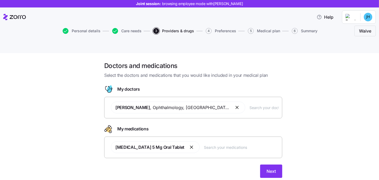
click at [249, 104] on input "text" at bounding box center [263, 107] width 29 height 6
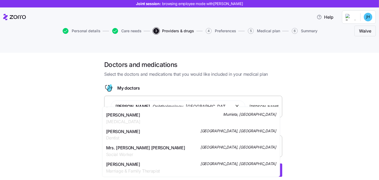
scroll to position [66, 0]
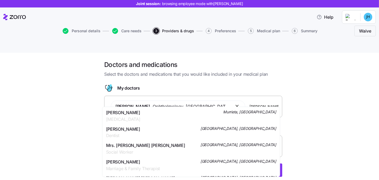
type input "johnson"
click at [296, 130] on div "Doctors and medications Select the doctors and medications that you would like …" at bounding box center [193, 121] width 357 height 123
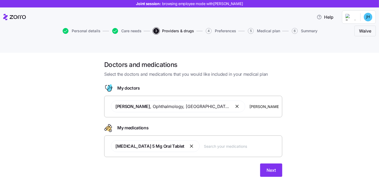
scroll to position [4, 0]
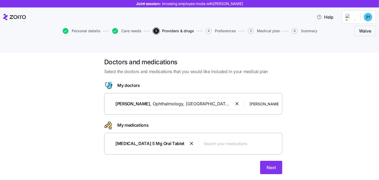
click at [206, 140] on input "text" at bounding box center [241, 143] width 75 height 6
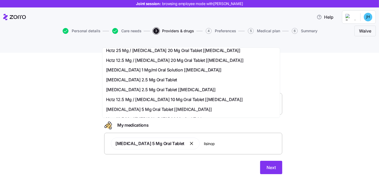
scroll to position [98, 0]
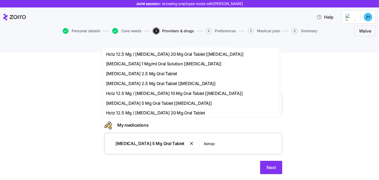
type input "lisinop"
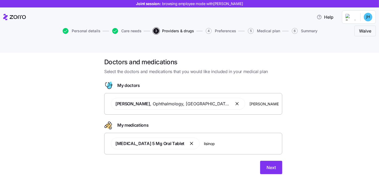
click at [324, 101] on div "Doctors and medications Select the doctors and medications that you would like …" at bounding box center [193, 119] width 357 height 123
click at [273, 164] on span "Next" at bounding box center [270, 167] width 9 height 6
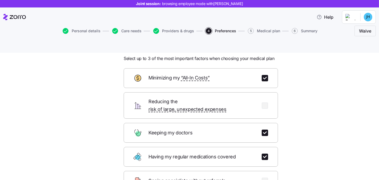
scroll to position [24, 0]
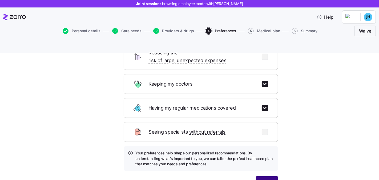
click at [267, 180] on span "Next" at bounding box center [266, 183] width 9 height 6
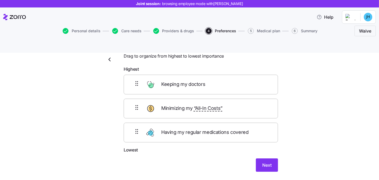
scroll to position [18, 0]
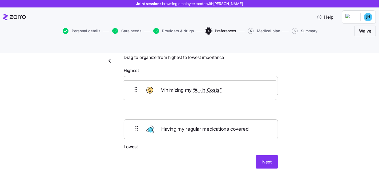
drag, startPoint x: 128, startPoint y: 94, endPoint x: 130, endPoint y: 76, distance: 18.5
click at [130, 76] on div "Keeping my doctors Minimizing my “All-In Costs” Having my regular medications c…" at bounding box center [201, 109] width 154 height 67
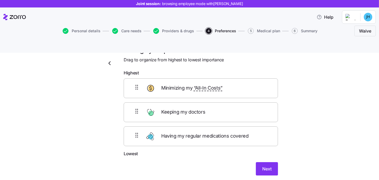
scroll to position [11, 0]
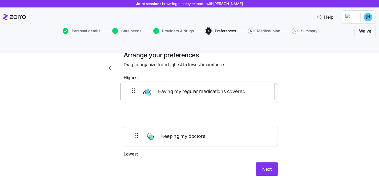
drag, startPoint x: 130, startPoint y: 119, endPoint x: 130, endPoint y: 86, distance: 33.3
click at [130, 86] on div "Minimizing my “All-In Costs” Keeping my doctors Having my regular medications c…" at bounding box center [201, 116] width 154 height 67
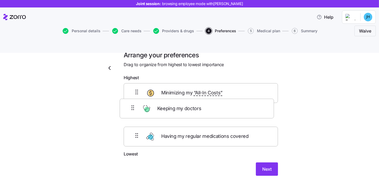
drag, startPoint x: 131, startPoint y: 118, endPoint x: 129, endPoint y: 91, distance: 27.0
click at [129, 91] on div "Minimizing my “All-In Costs” Having my regular medications covered Keeping my d…" at bounding box center [201, 116] width 154 height 67
drag, startPoint x: 132, startPoint y: 80, endPoint x: 135, endPoint y: 119, distance: 39.1
click at [132, 113] on div "Minimizing my “All-In Costs” Keeping my doctors Having my regular medications c…" at bounding box center [201, 116] width 154 height 67
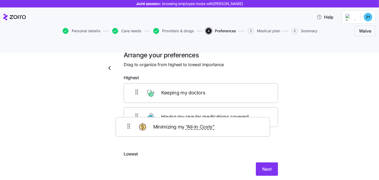
drag, startPoint x: 134, startPoint y: 104, endPoint x: 128, endPoint y: 129, distance: 25.5
click at [128, 129] on div "Keeping my doctors Minimizing my “All-In Costs” Having my regular medications c…" at bounding box center [201, 116] width 154 height 67
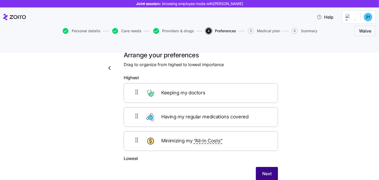
click at [270, 167] on button "Next" at bounding box center [267, 173] width 22 height 13
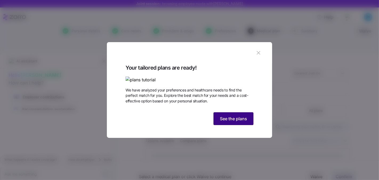
click at [240, 122] on span "See the plans" at bounding box center [233, 118] width 27 height 6
type textarea "x"
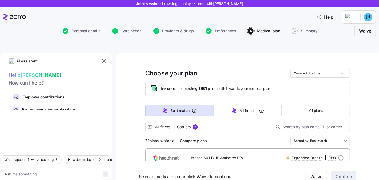
click at [105, 58] on icon "button" at bounding box center [103, 60] width 5 height 5
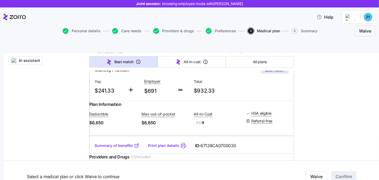
scroll to position [115, 0]
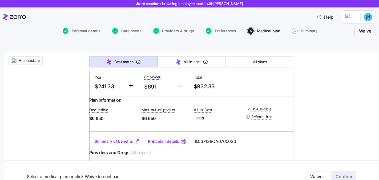
click at [113, 139] on link "Summary of benefits" at bounding box center [117, 141] width 45 height 5
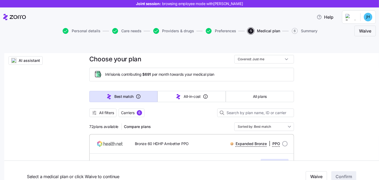
scroll to position [0, 0]
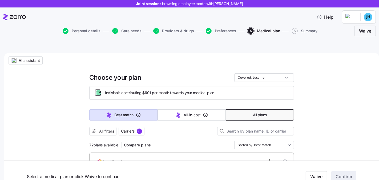
click at [262, 112] on span "All plans" at bounding box center [260, 114] width 14 height 5
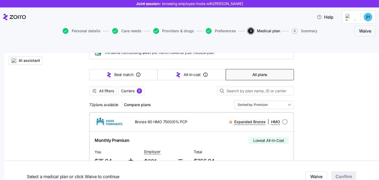
scroll to position [47, 0]
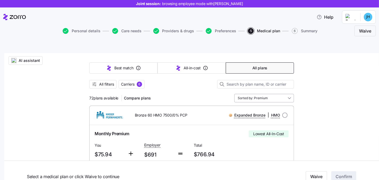
click at [258, 94] on input "Sorted by: Premium" at bounding box center [264, 98] width 60 height 9
click at [162, 88] on div at bounding box center [191, 90] width 205 height 5
click at [100, 82] on span "All filters" at bounding box center [106, 84] width 15 height 5
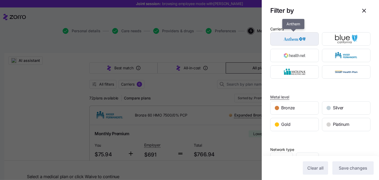
click at [308, 39] on img "button" at bounding box center [294, 39] width 39 height 11
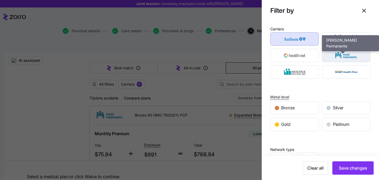
click at [336, 56] on img "button" at bounding box center [346, 55] width 39 height 11
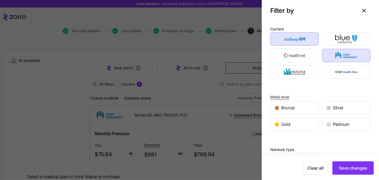
scroll to position [104, 0]
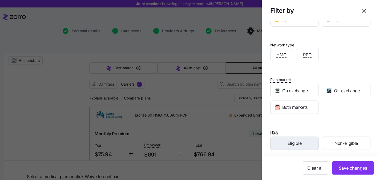
click at [300, 137] on div "Eligible" at bounding box center [294, 143] width 48 height 13
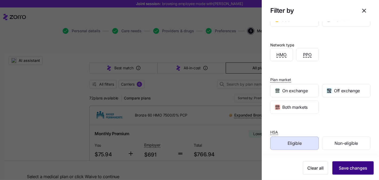
click at [355, 166] on span "Save changes" at bounding box center [353, 168] width 29 height 6
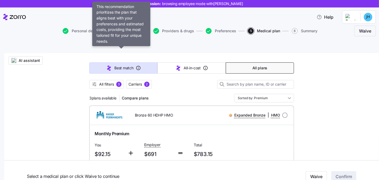
click at [114, 65] on span "Best match" at bounding box center [123, 67] width 19 height 5
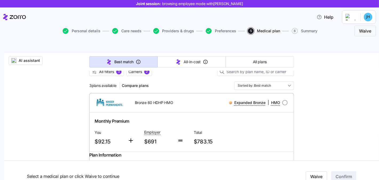
scroll to position [55, 0]
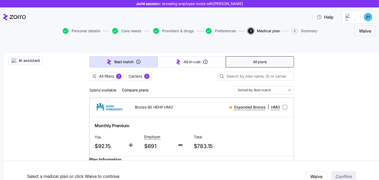
click at [250, 56] on button "All plans" at bounding box center [260, 61] width 68 height 11
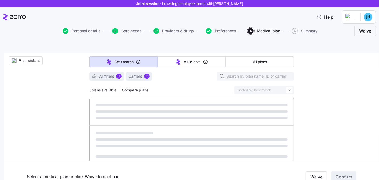
type input "Sorted by: Premium"
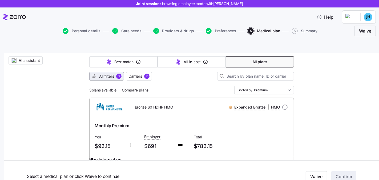
click at [105, 74] on span "All filters" at bounding box center [106, 76] width 15 height 5
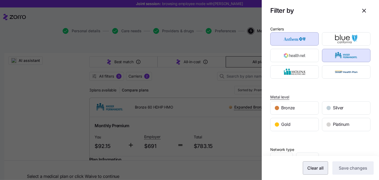
click at [314, 163] on button "Clear all" at bounding box center [315, 167] width 25 height 13
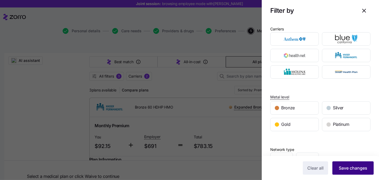
click at [341, 166] on span "Save changes" at bounding box center [353, 168] width 29 height 6
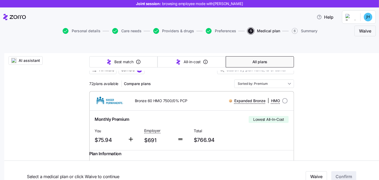
scroll to position [61, 0]
drag, startPoint x: 34, startPoint y: 49, endPoint x: 86, endPoint y: 53, distance: 51.8
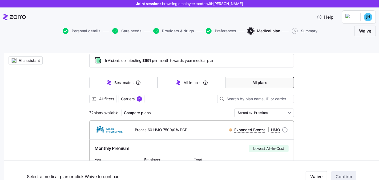
scroll to position [32, 0]
